Goal: Information Seeking & Learning: Learn about a topic

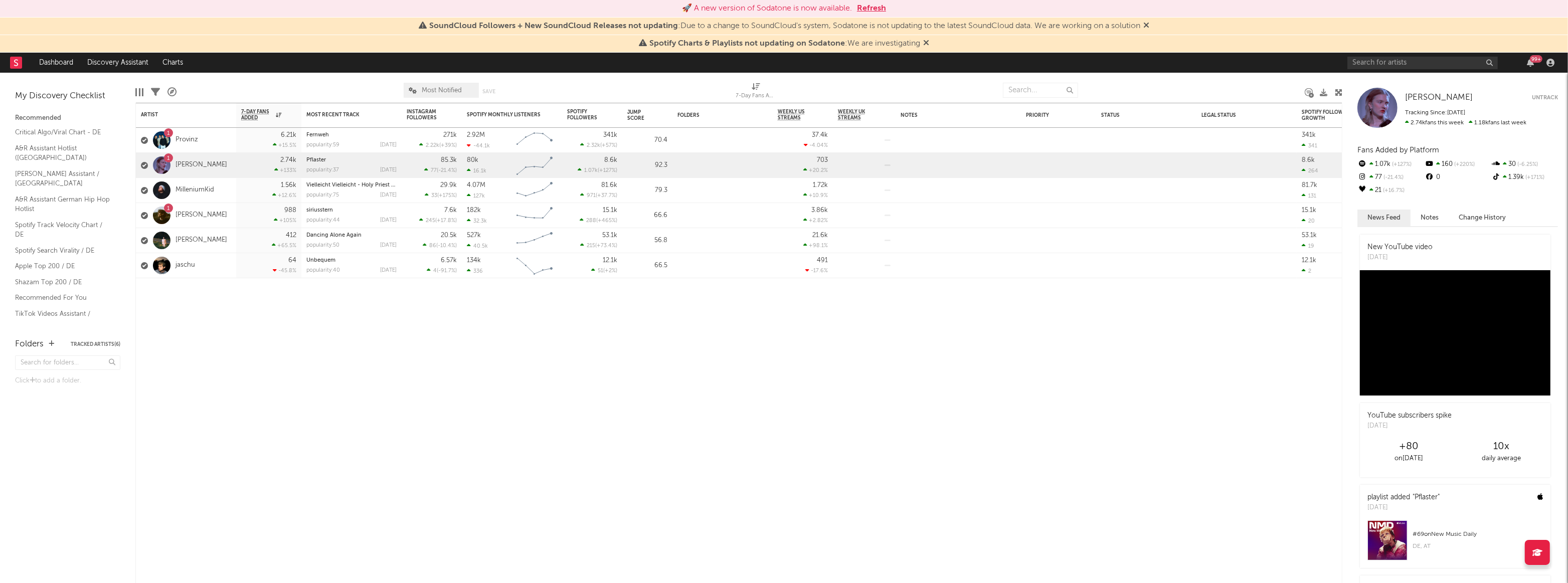
click at [186, 266] on link "jaschu" at bounding box center [185, 265] width 20 height 9
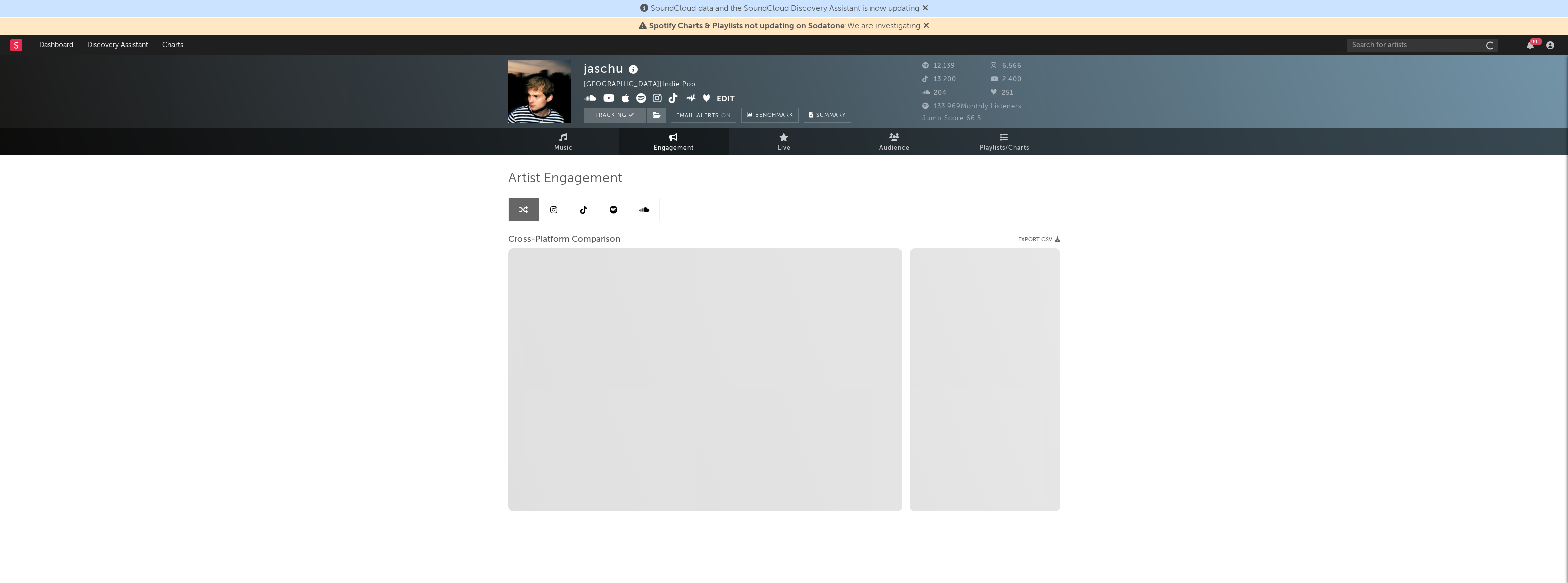
select select "1w"
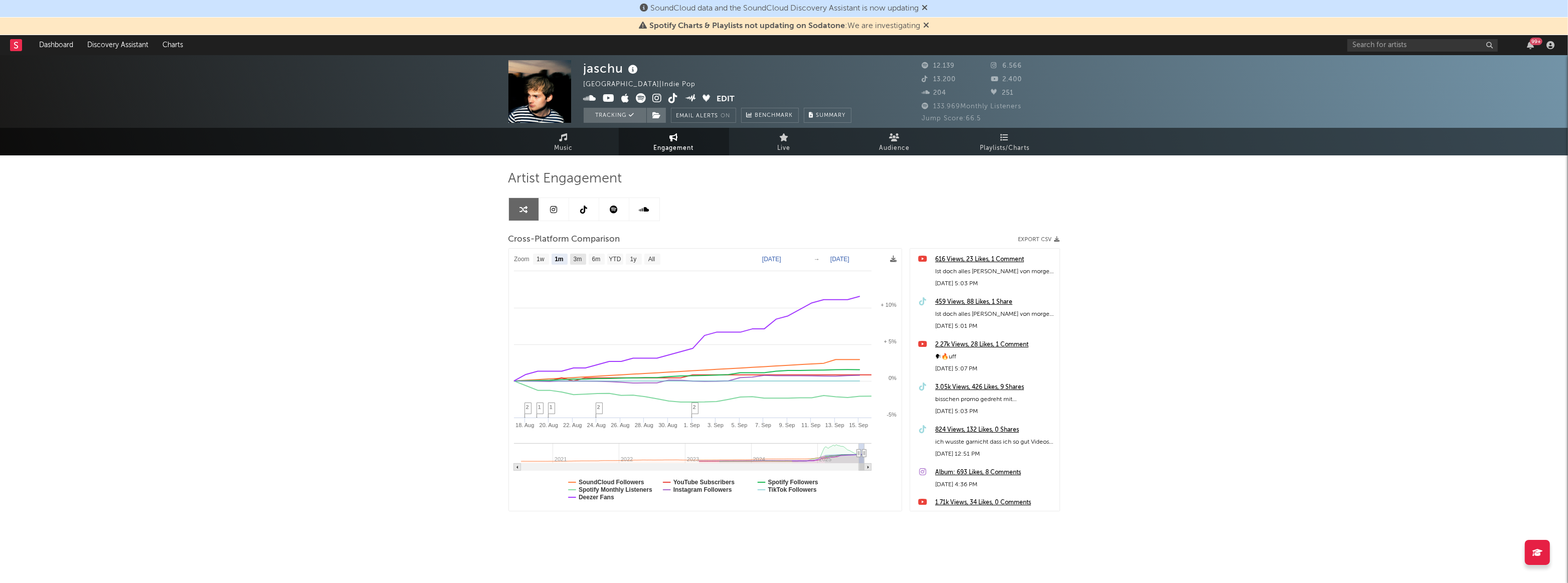
click at [580, 256] on text "3m" at bounding box center [578, 259] width 9 height 7
select select "3m"
type input "[DATE]"
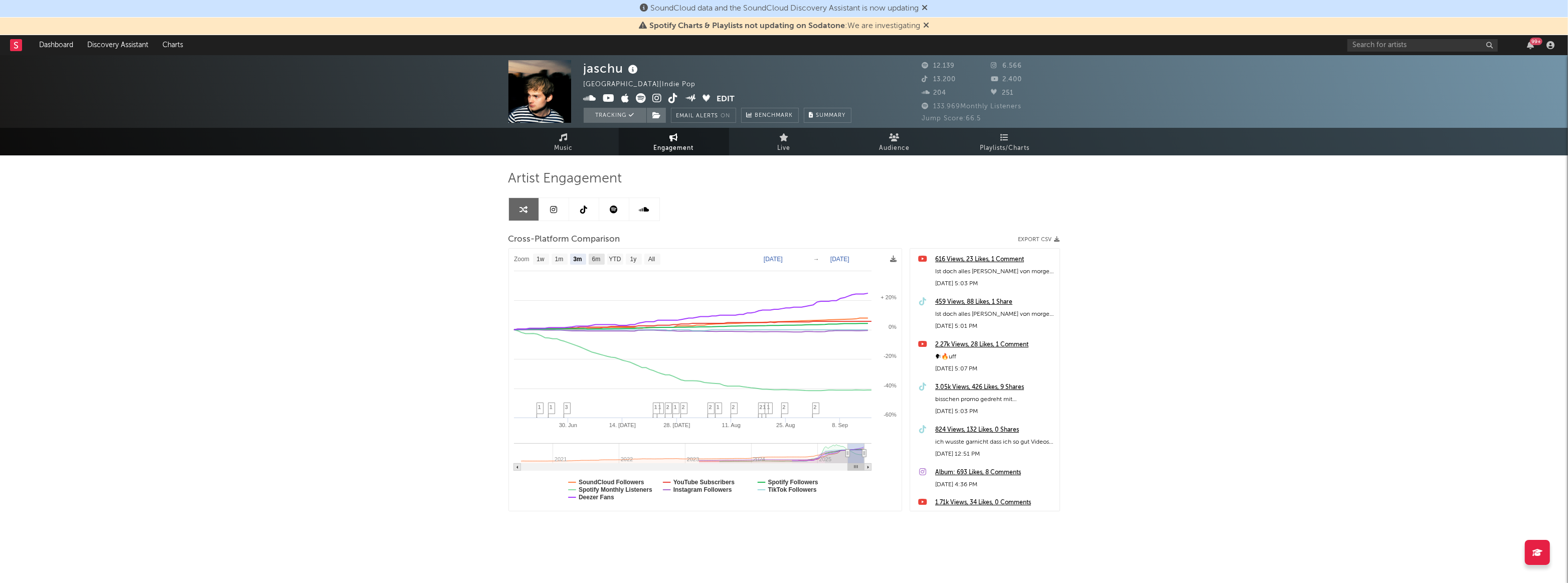
click at [591, 261] on g "6m" at bounding box center [597, 259] width 16 height 11
select select "6m"
type input "[DATE]"
select select "6m"
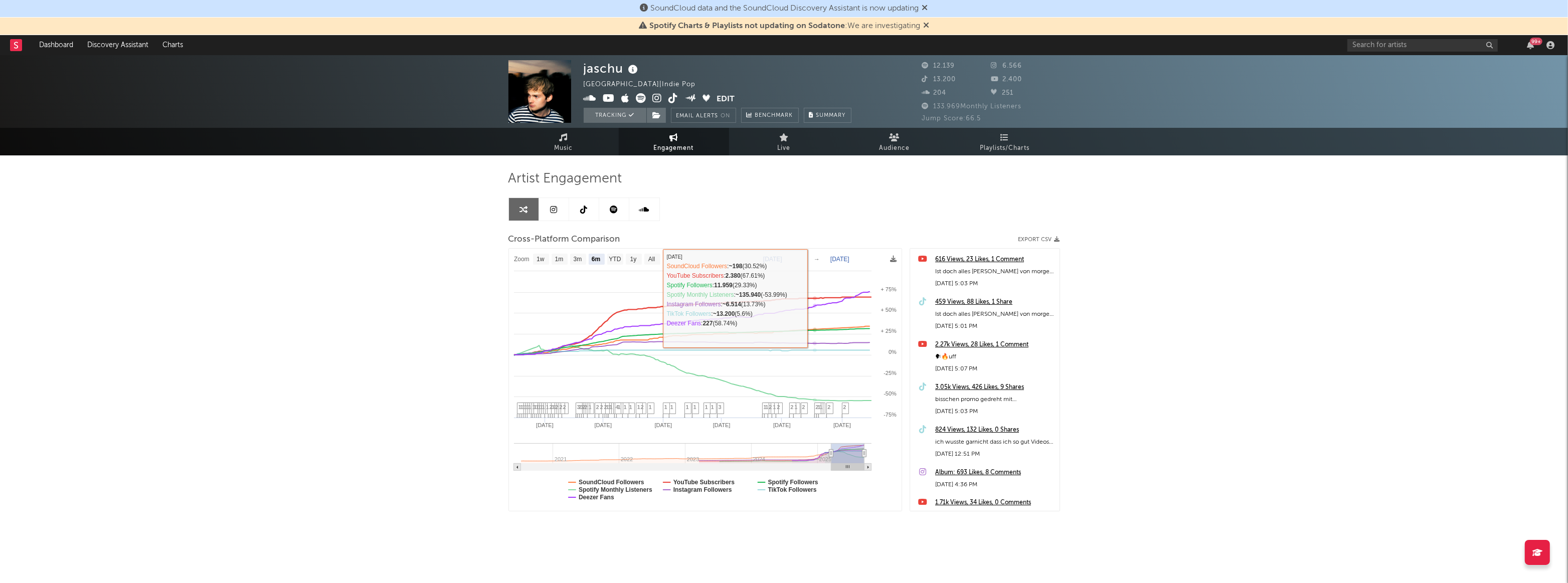
click at [780, 255] on text "Mar 16, 2025" at bounding box center [773, 258] width 19 height 7
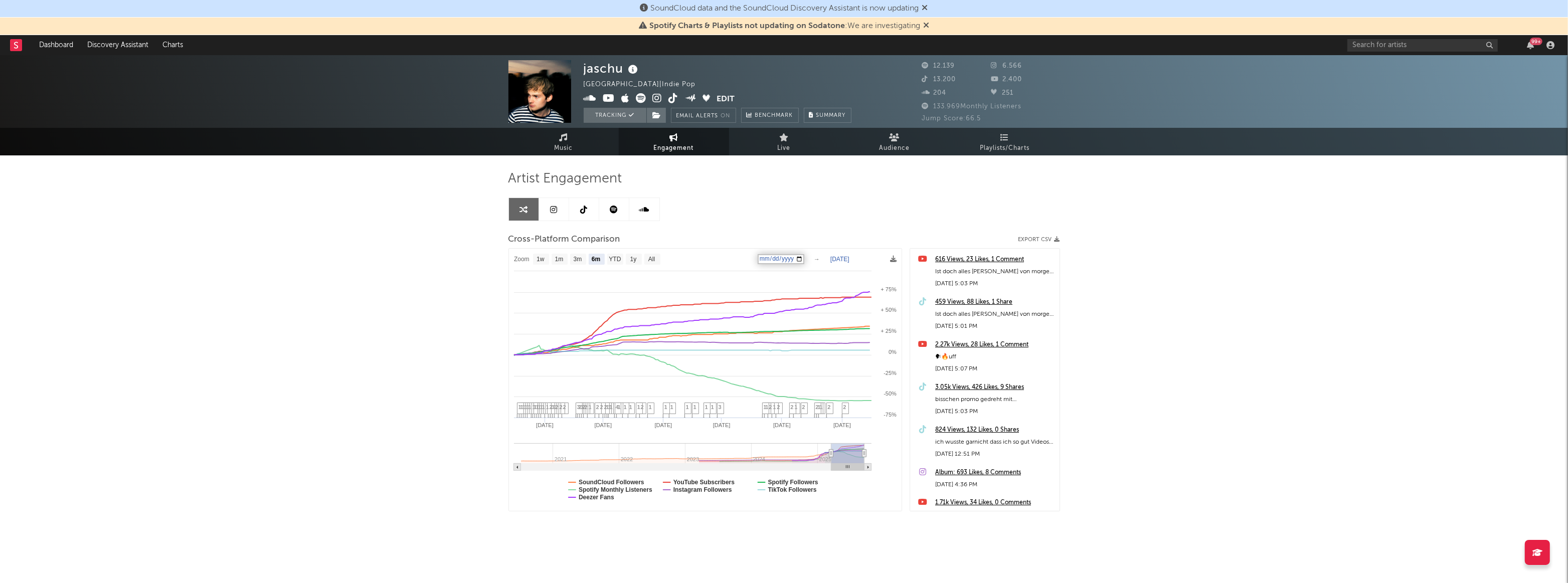
click at [802, 257] on input "2025-03-16" at bounding box center [781, 259] width 47 height 10
type input "2025-04-14"
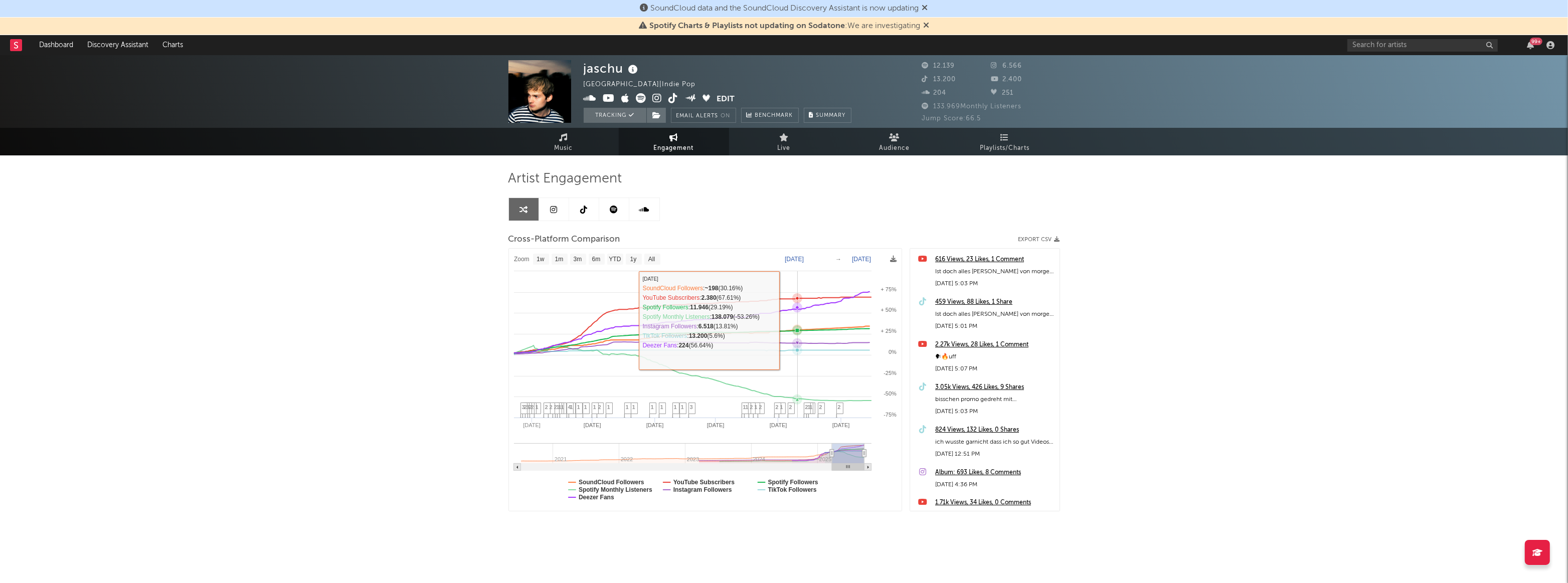
select select "1w"
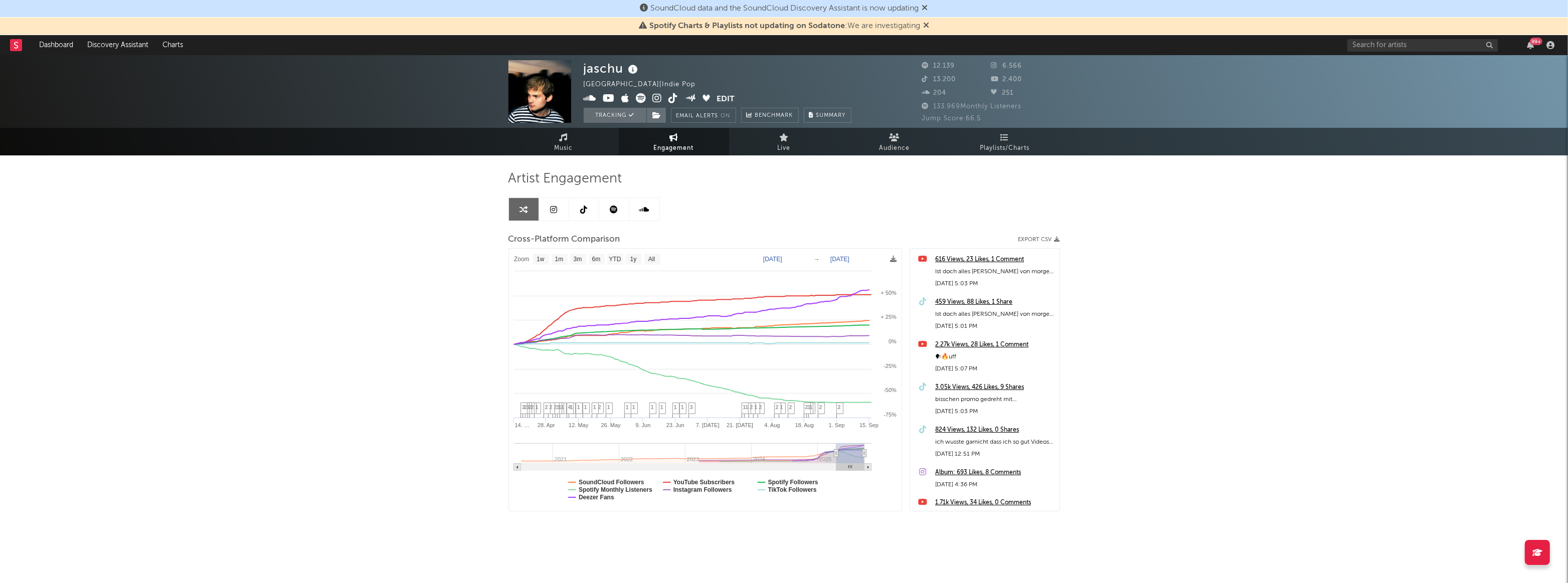
click at [850, 261] on text "Sep 16, 2025" at bounding box center [840, 258] width 19 height 7
click at [869, 257] on input "2025-09-16" at bounding box center [848, 259] width 47 height 10
type input "2025-05-30"
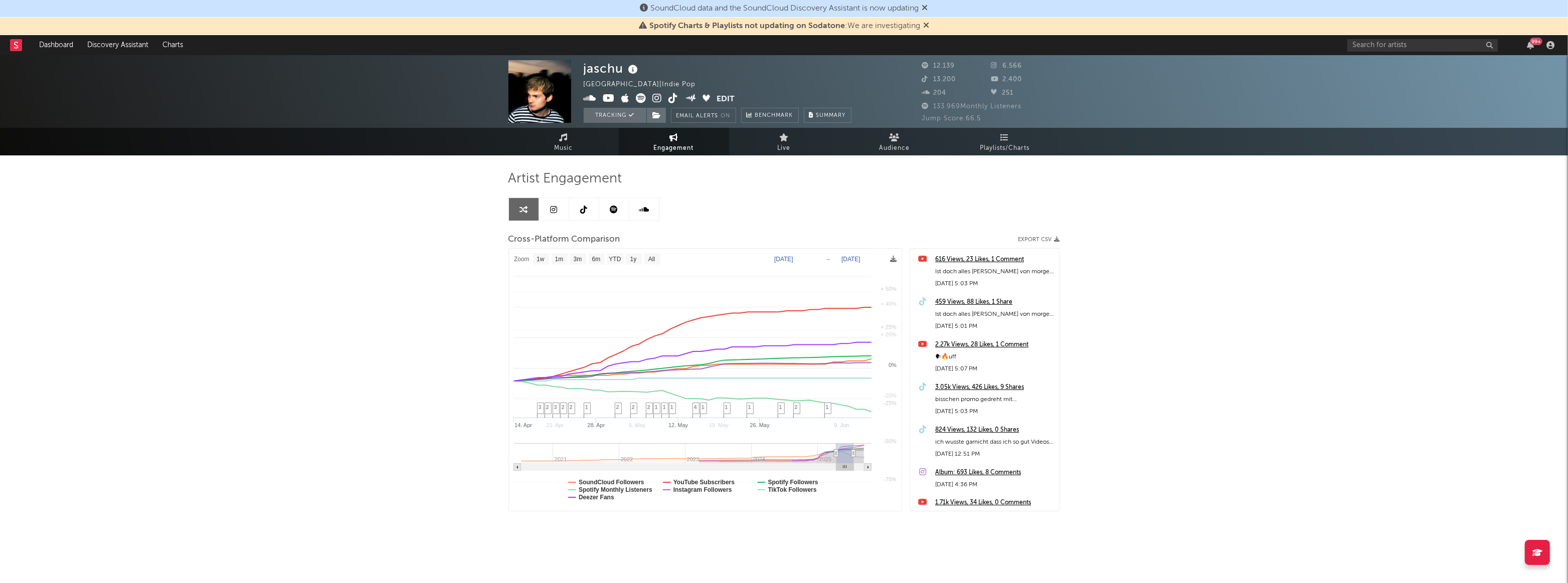
select select "1w"
click at [902, 143] on span "Audience" at bounding box center [895, 149] width 31 height 12
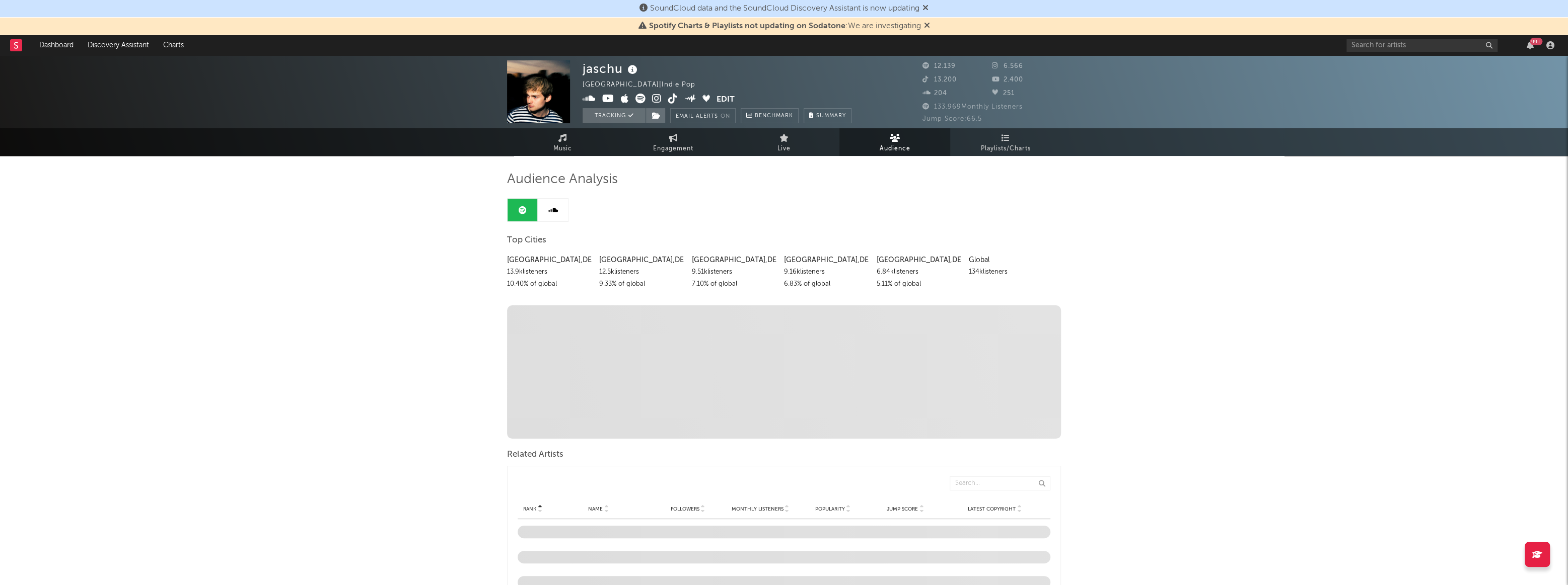
click at [782, 137] on icon at bounding box center [784, 137] width 9 height 8
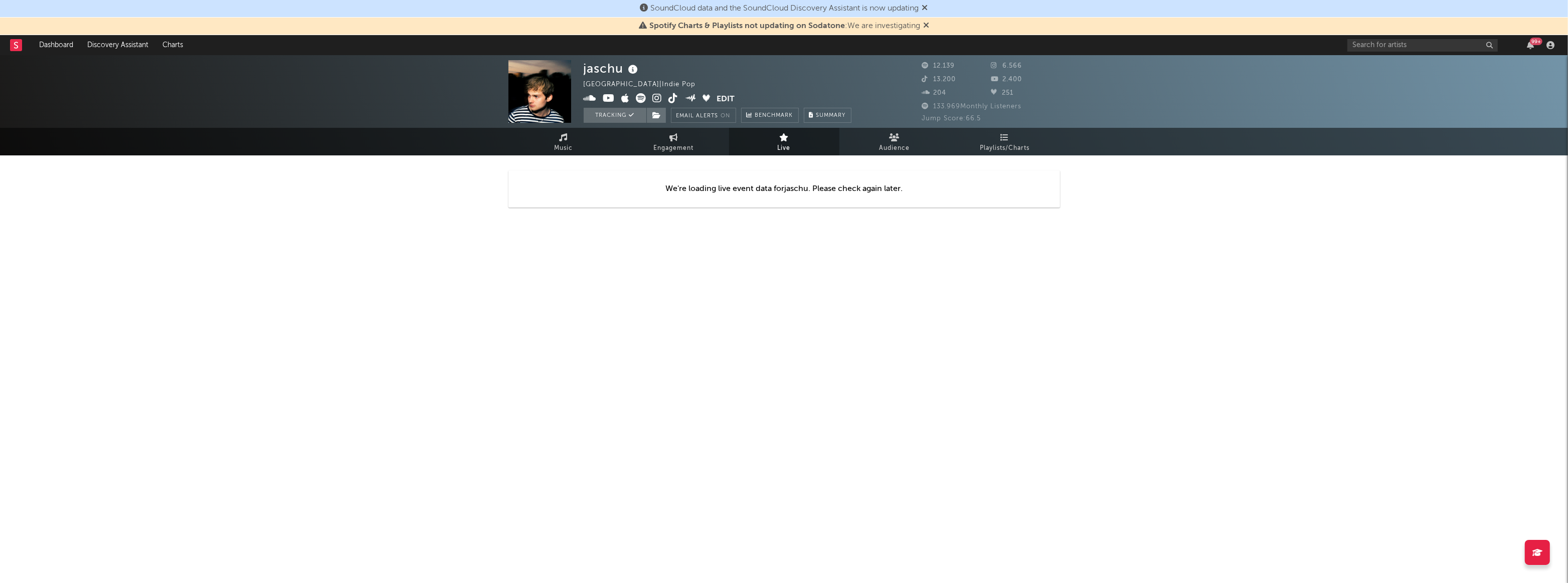
click at [686, 139] on link "Engagement" at bounding box center [674, 141] width 110 height 28
select select "1w"
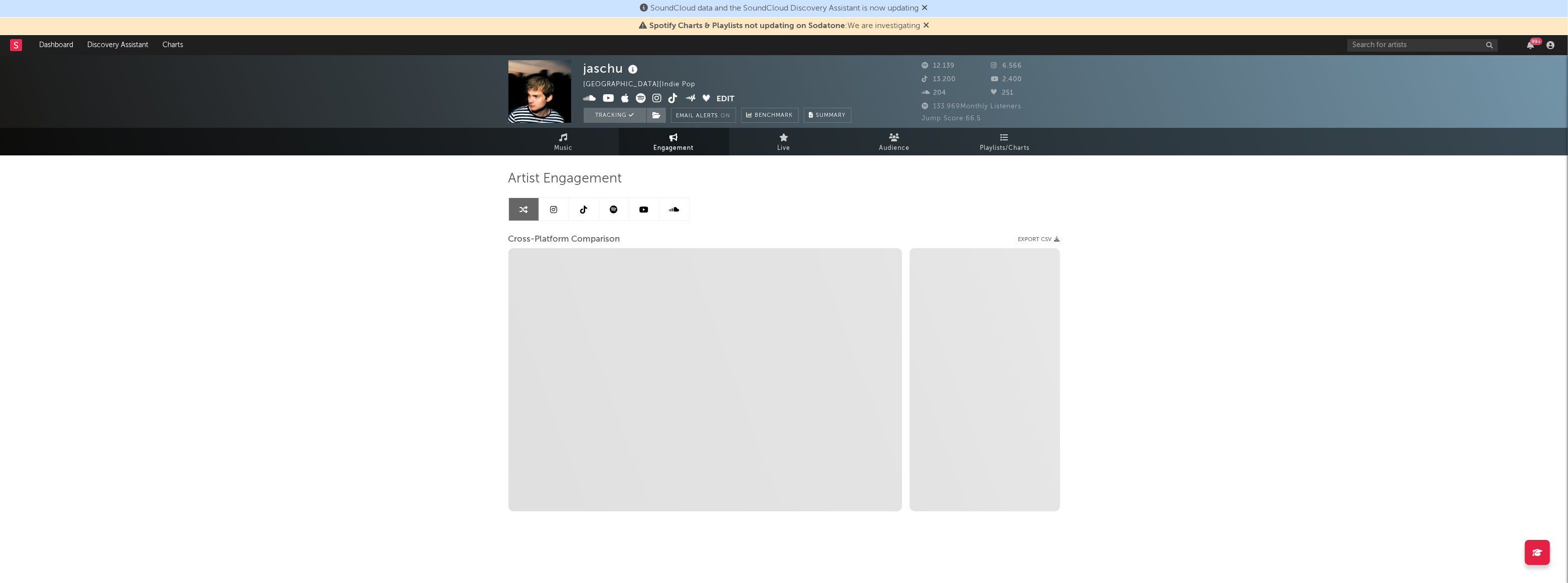
click at [647, 215] on link at bounding box center [644, 209] width 30 height 23
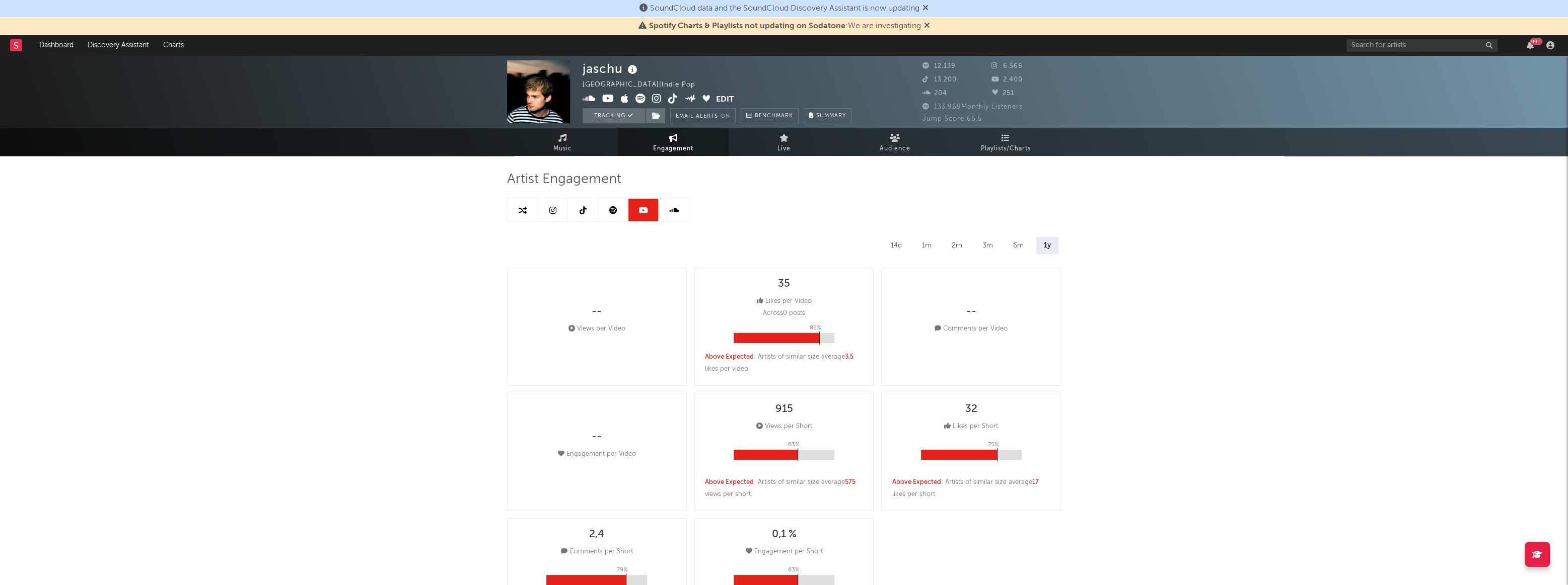
select select "6m"
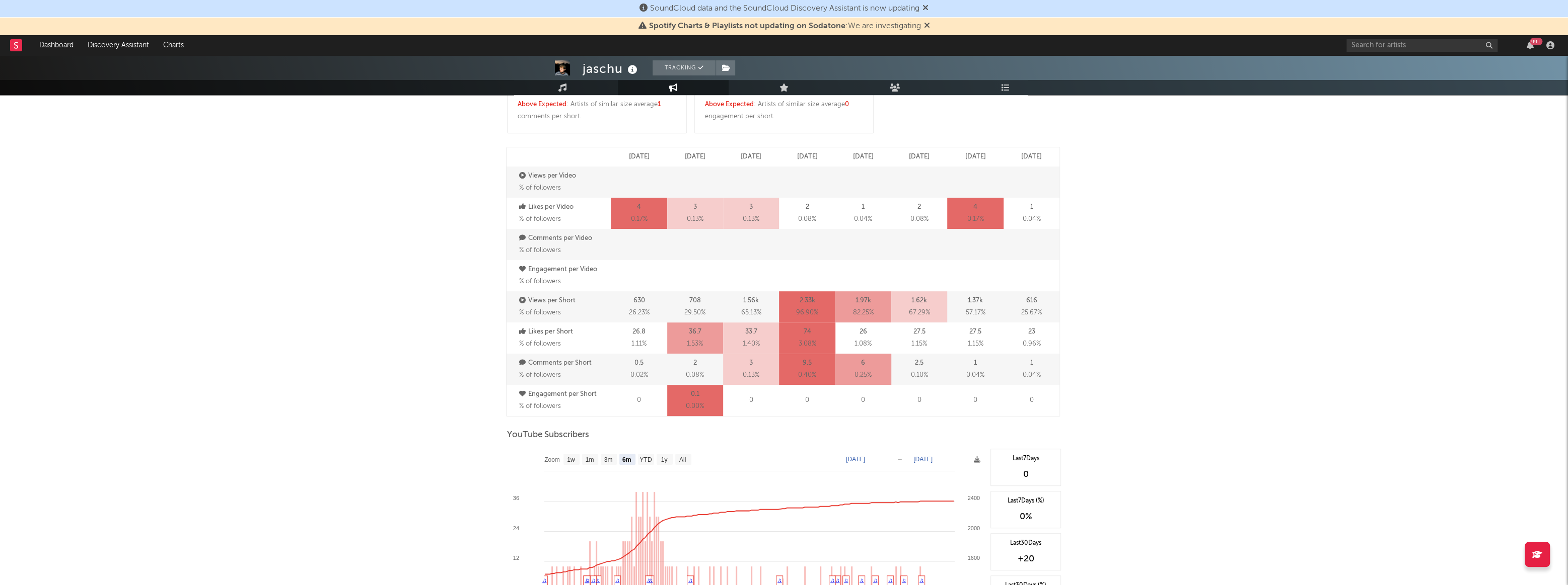
scroll to position [778, 0]
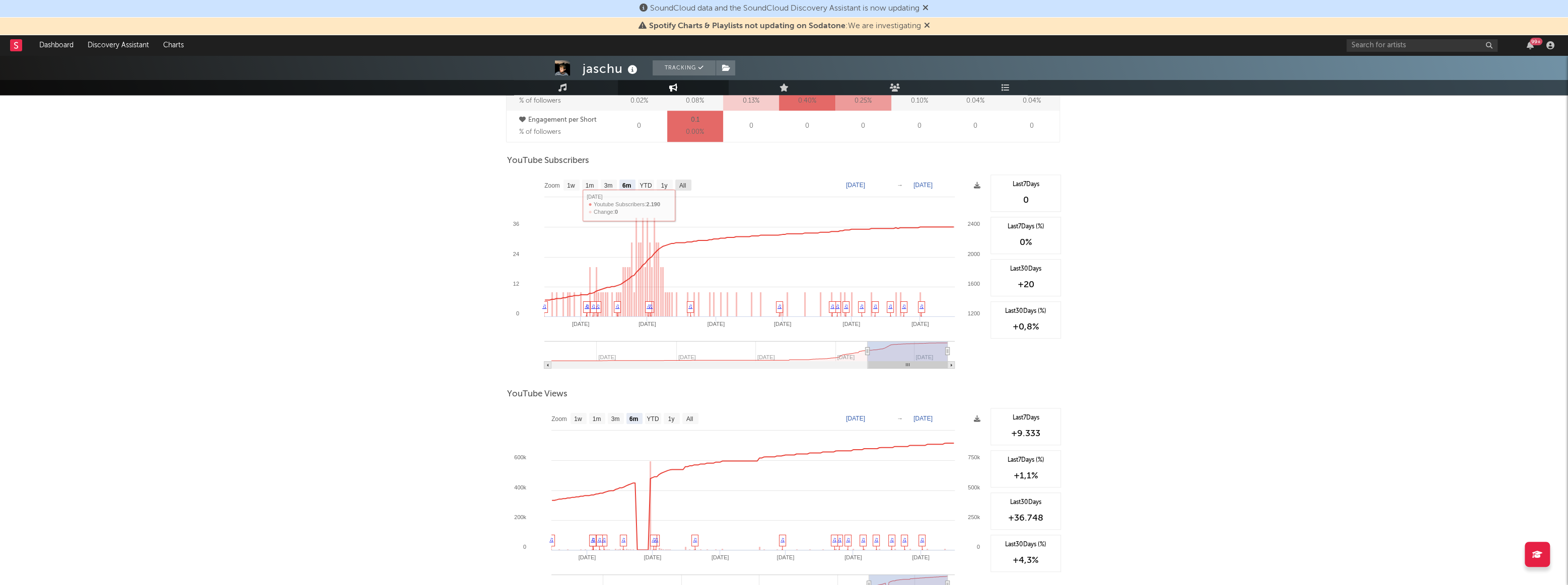
click at [680, 184] on text "All" at bounding box center [682, 185] width 7 height 7
select select "All"
type input "2023-03-13"
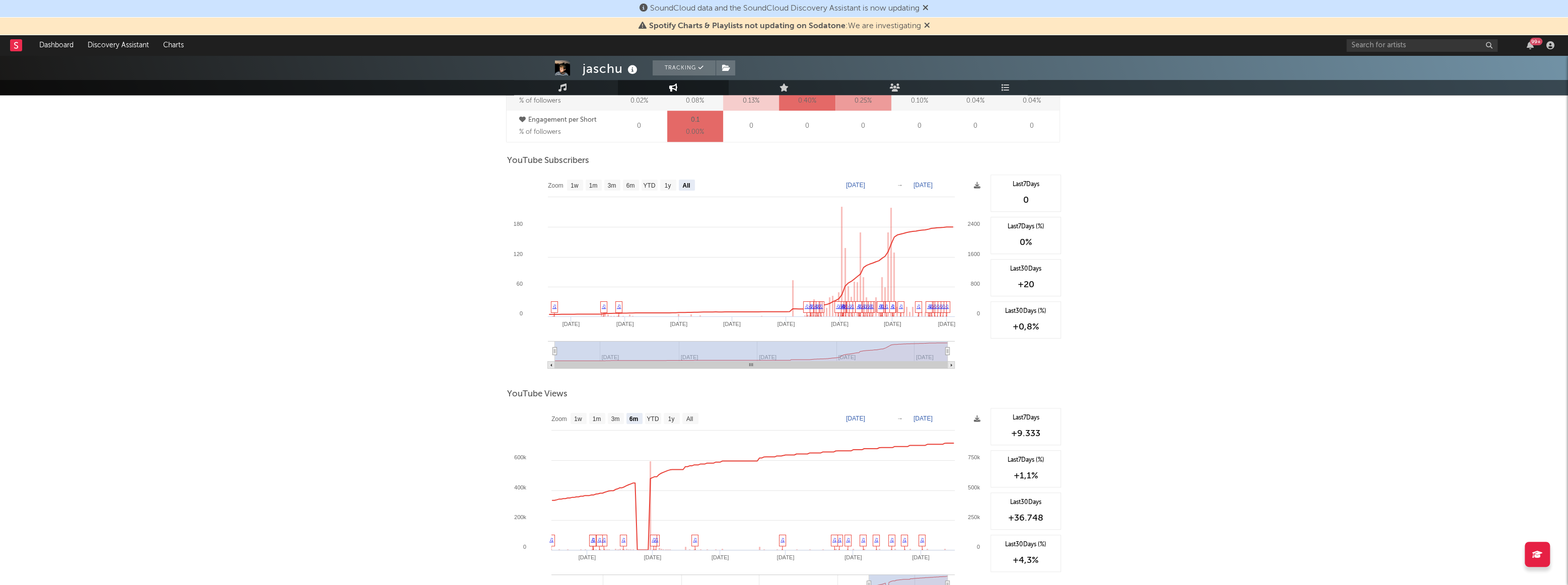
click at [655, 184] on rect at bounding box center [649, 185] width 16 height 11
select select "YTD"
type input "2025-01-01"
